Goal: Task Accomplishment & Management: Manage account settings

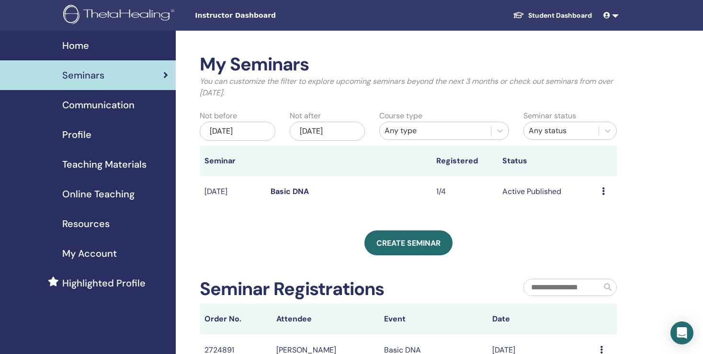
click at [111, 80] on div "Seminars" at bounding box center [88, 75] width 161 height 14
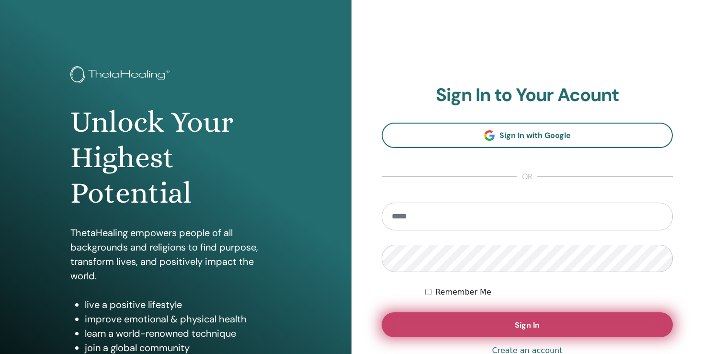
type input "**********"
click at [511, 327] on button "Sign In" at bounding box center [527, 324] width 291 height 25
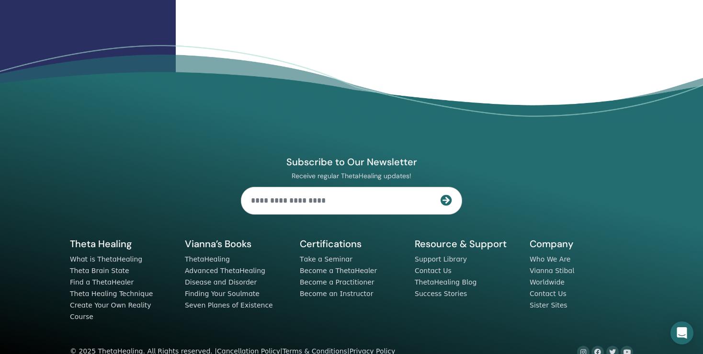
scroll to position [367, 0]
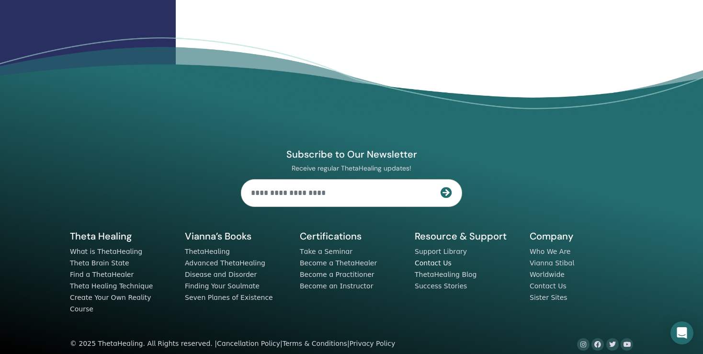
click at [435, 263] on link "Contact Us" at bounding box center [433, 263] width 37 height 8
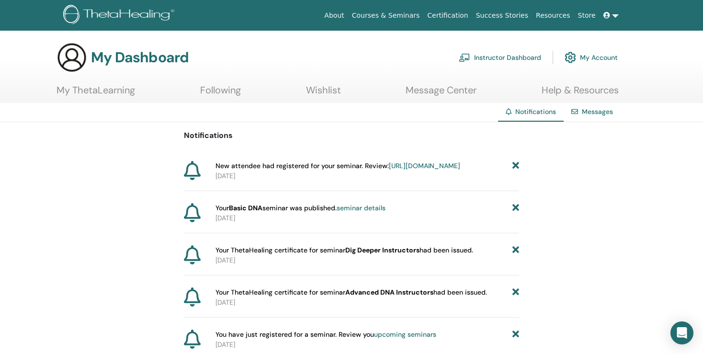
click at [389, 170] on link "https://member.thetahealing.com/instructor/seminar/376520/attendees" at bounding box center [424, 165] width 71 height 9
